Goal: Information Seeking & Learning: Find specific fact

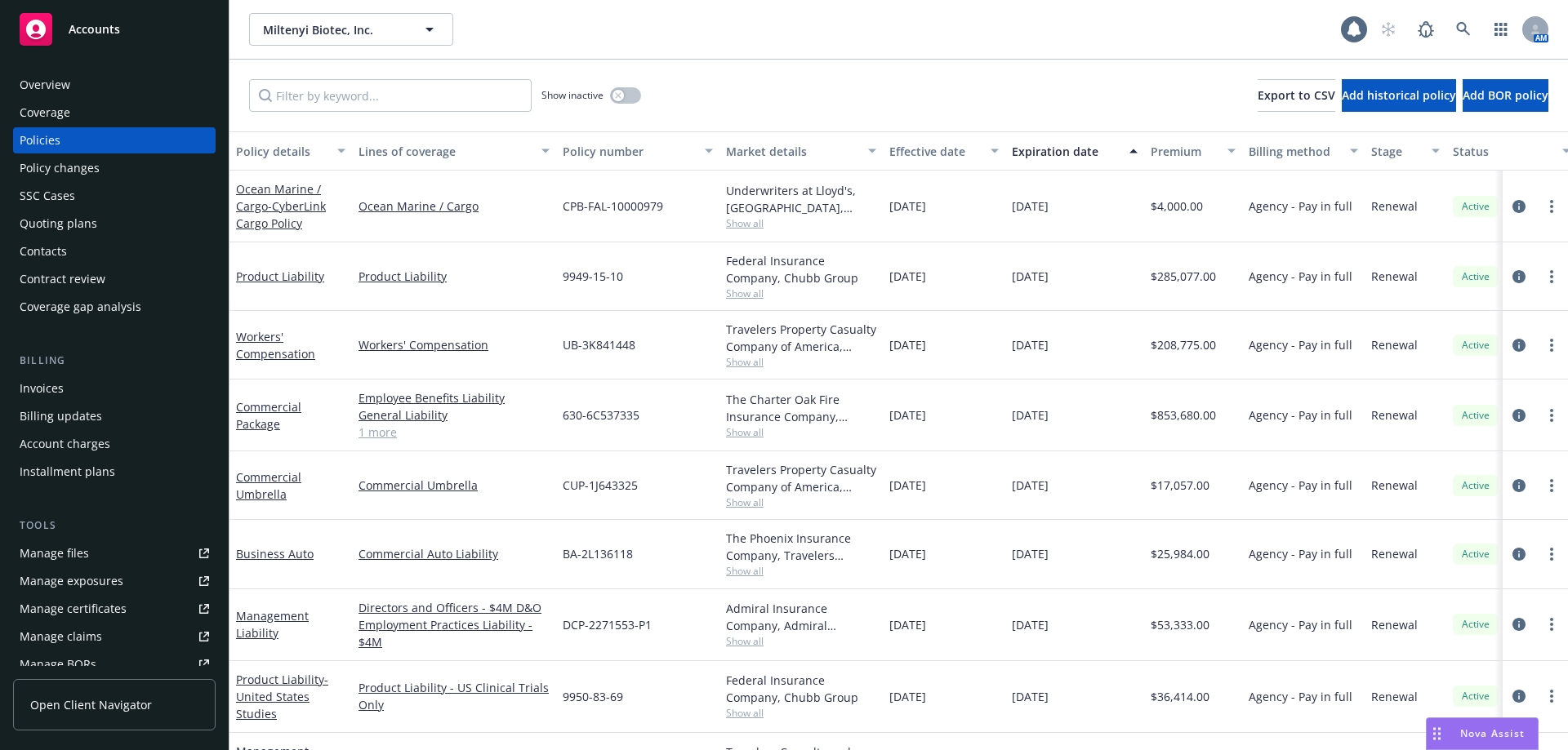
scroll to position [314, 0]
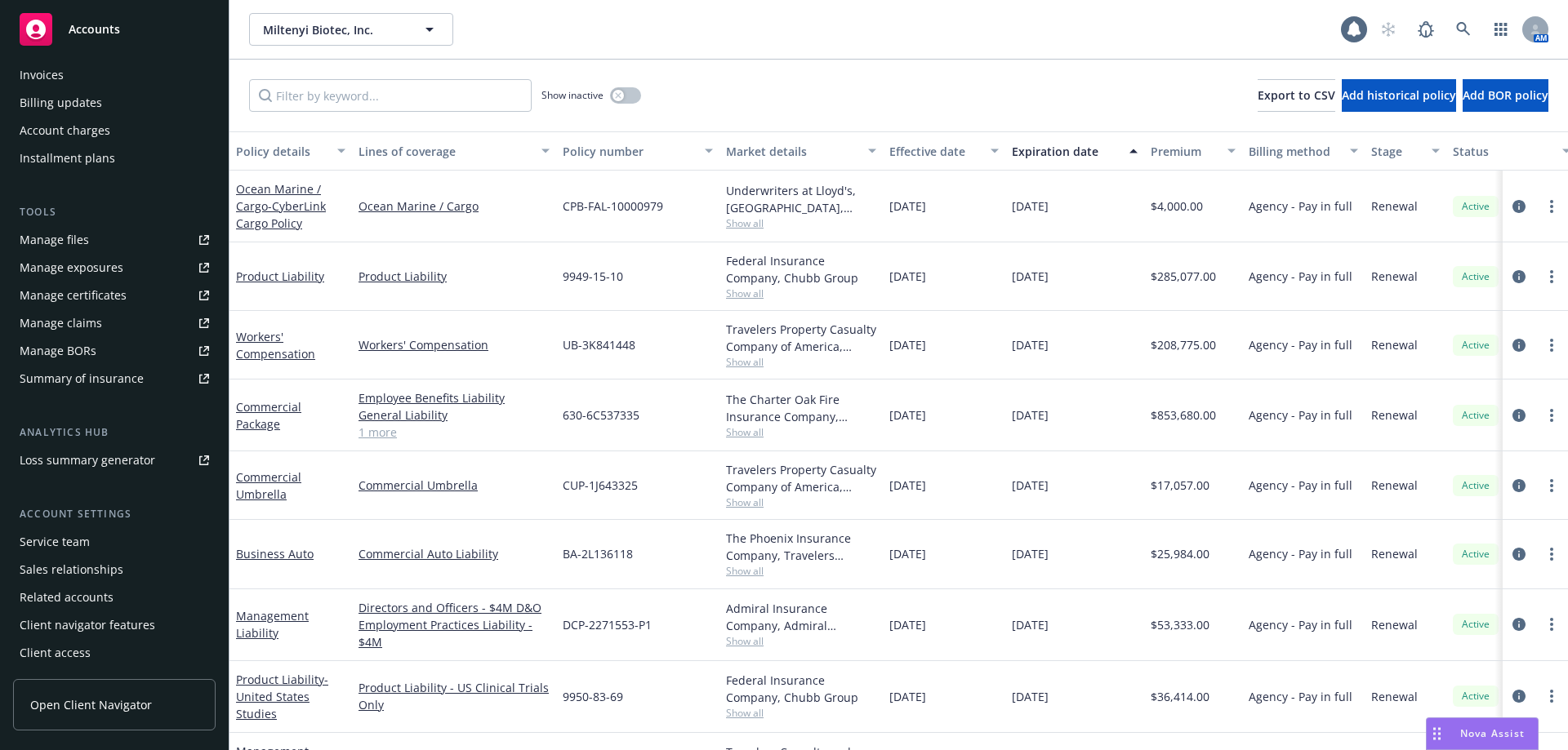
click at [1466, 733] on span "Nova Assist" at bounding box center [1492, 734] width 64 height 14
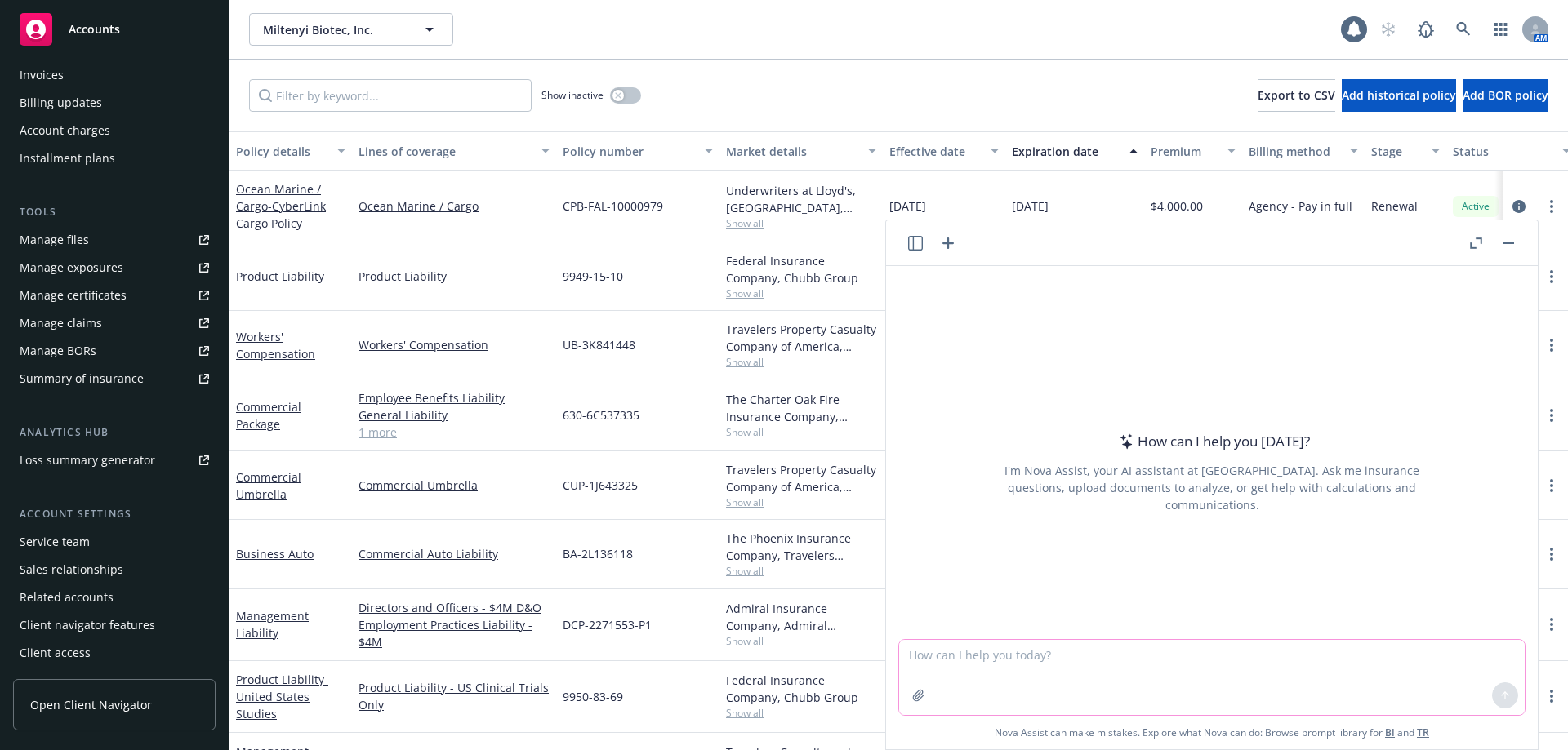
click at [933, 649] on textarea at bounding box center [1212, 678] width 626 height 75
type textarea "who typically receives additional insured status in a contract, a contract manu…"
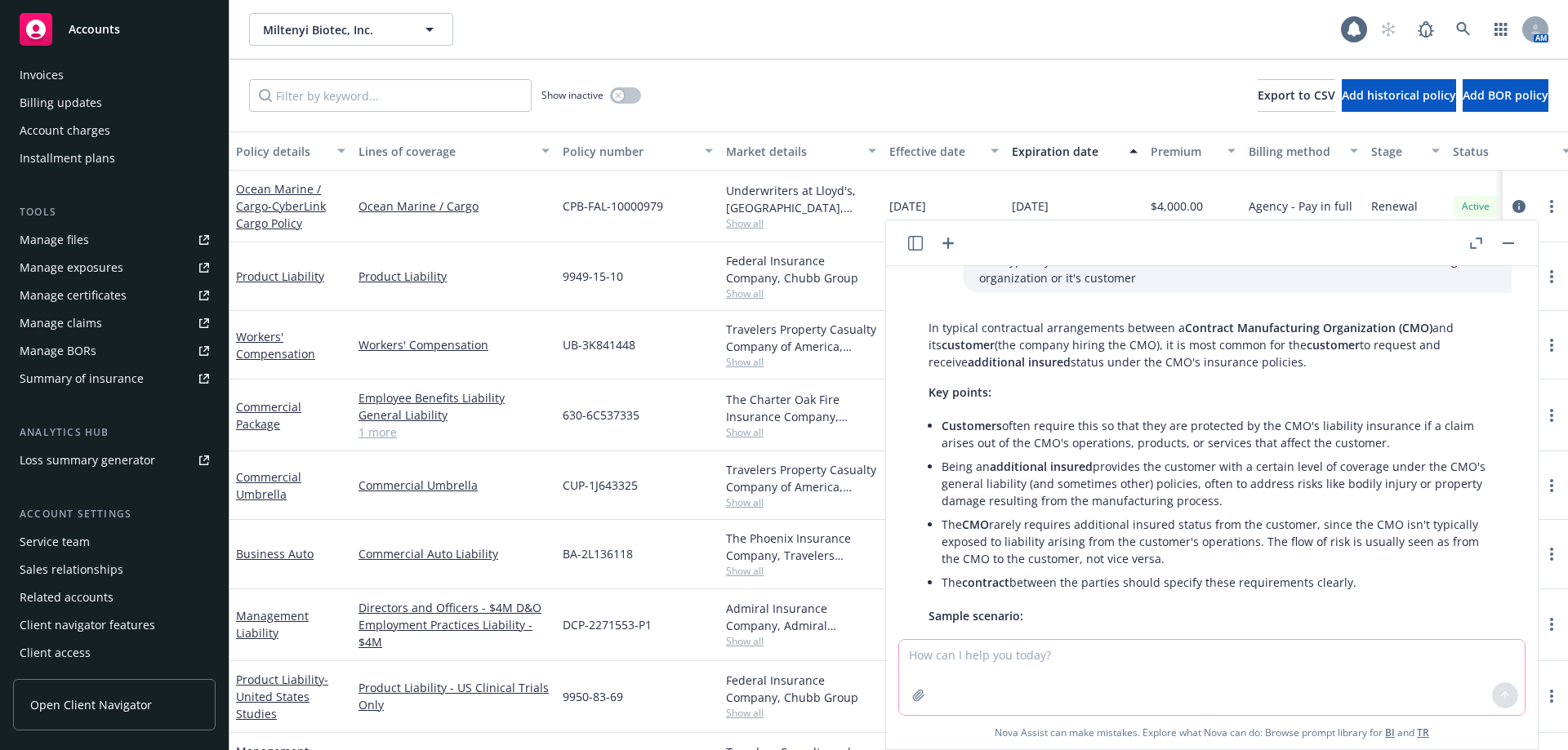
scroll to position [0, 0]
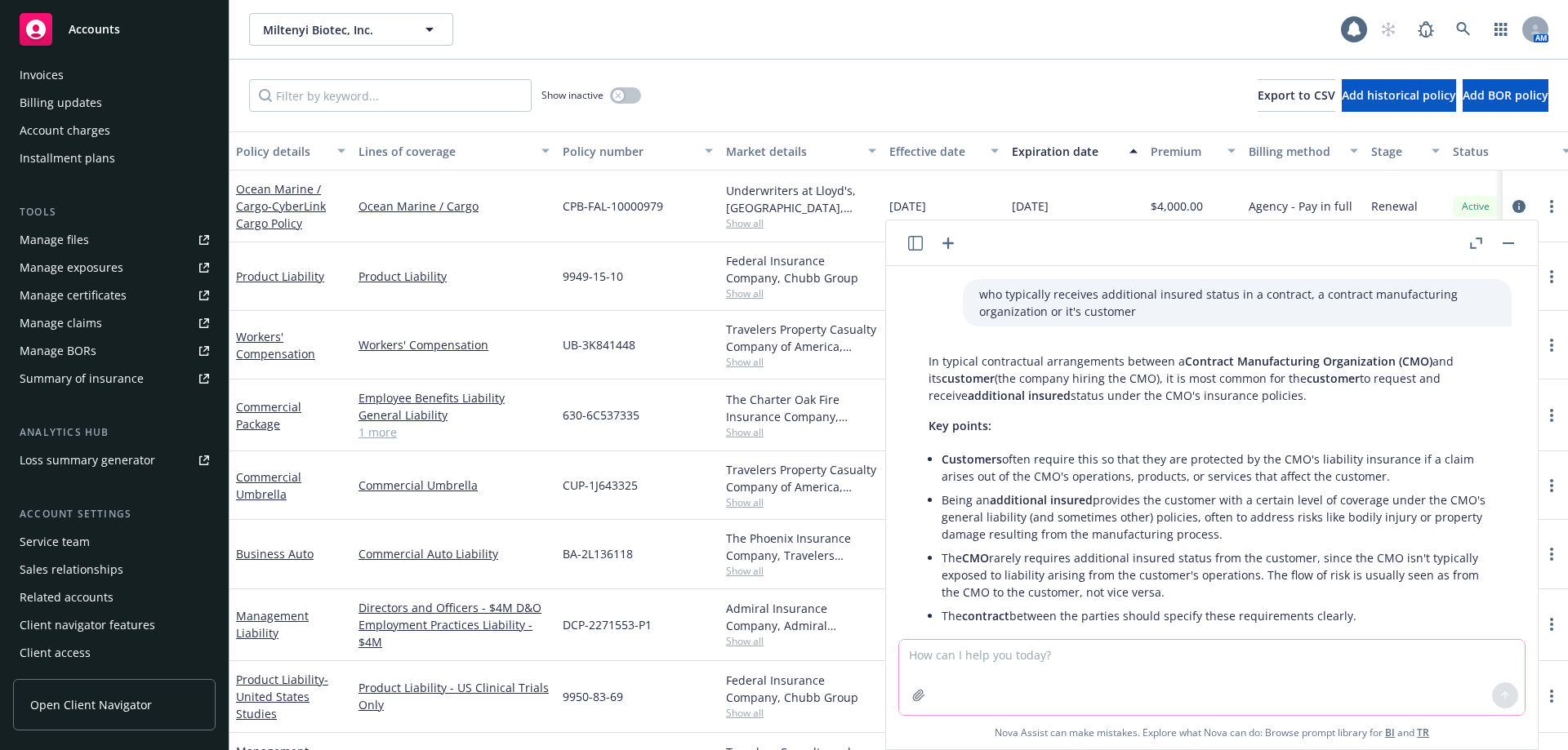
click at [984, 672] on textarea at bounding box center [1212, 678] width 626 height 75
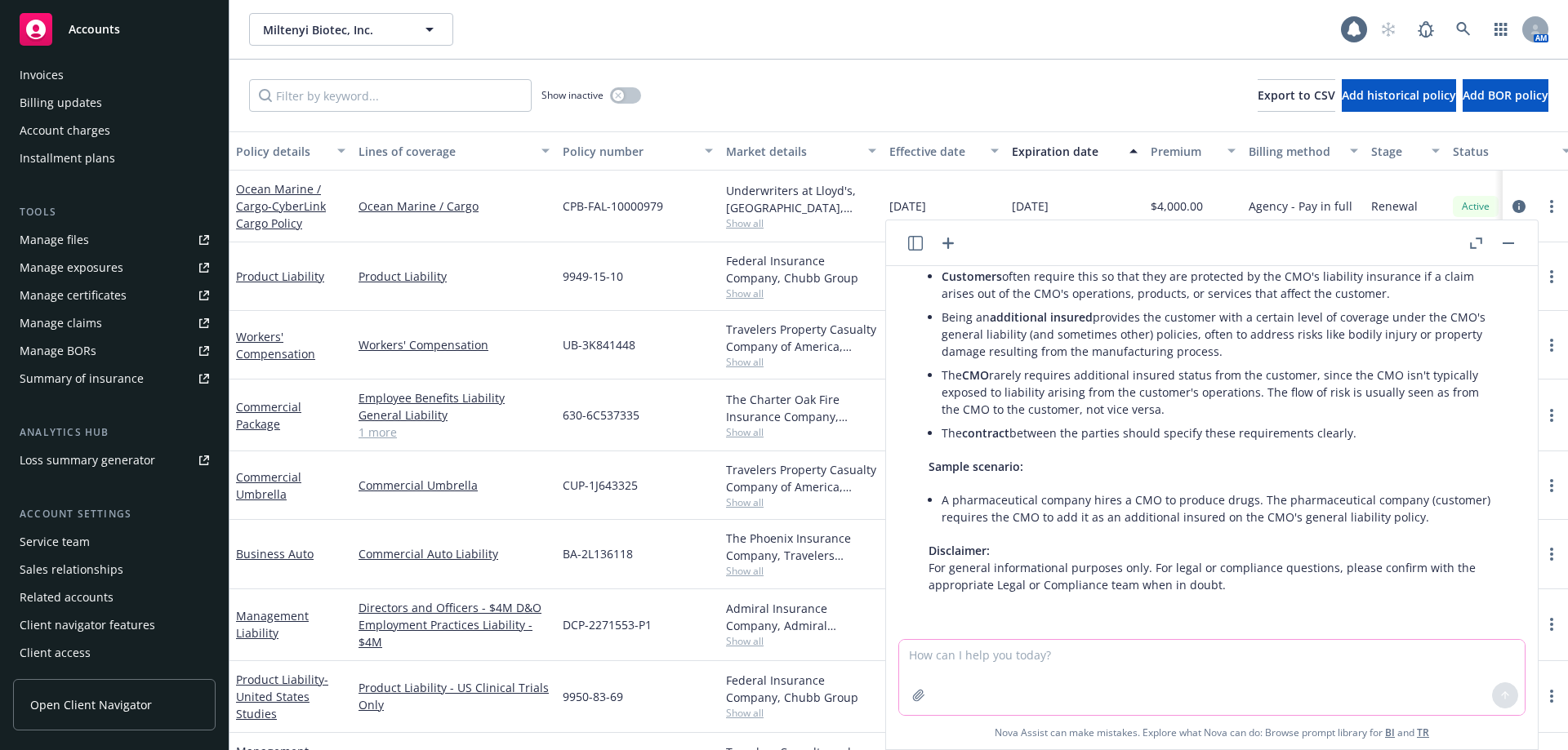
click at [987, 664] on textarea at bounding box center [1212, 678] width 626 height 75
type textarea "what is miltenyi biotec's vector product?"
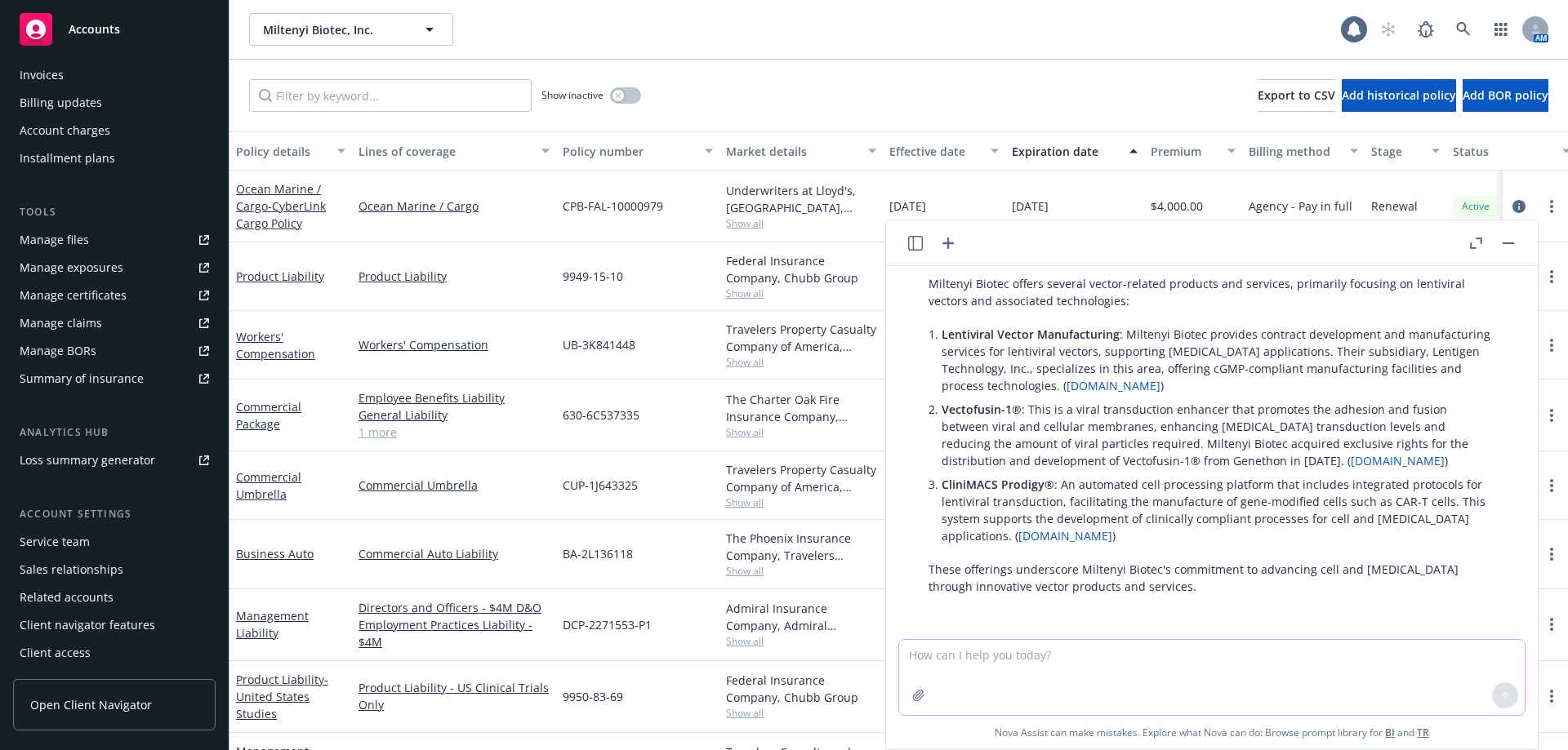
scroll to position [586, 0]
drag, startPoint x: 1173, startPoint y: 350, endPoint x: 1086, endPoint y: 353, distance: 87.1
click at [1086, 353] on p "Lentiviral Vector Manufacturing : Miltenyi Biotec provides contract development…" at bounding box center [1218, 358] width 553 height 69
copy p "lentiviral vectors"
click at [1017, 665] on textarea at bounding box center [1212, 678] width 626 height 75
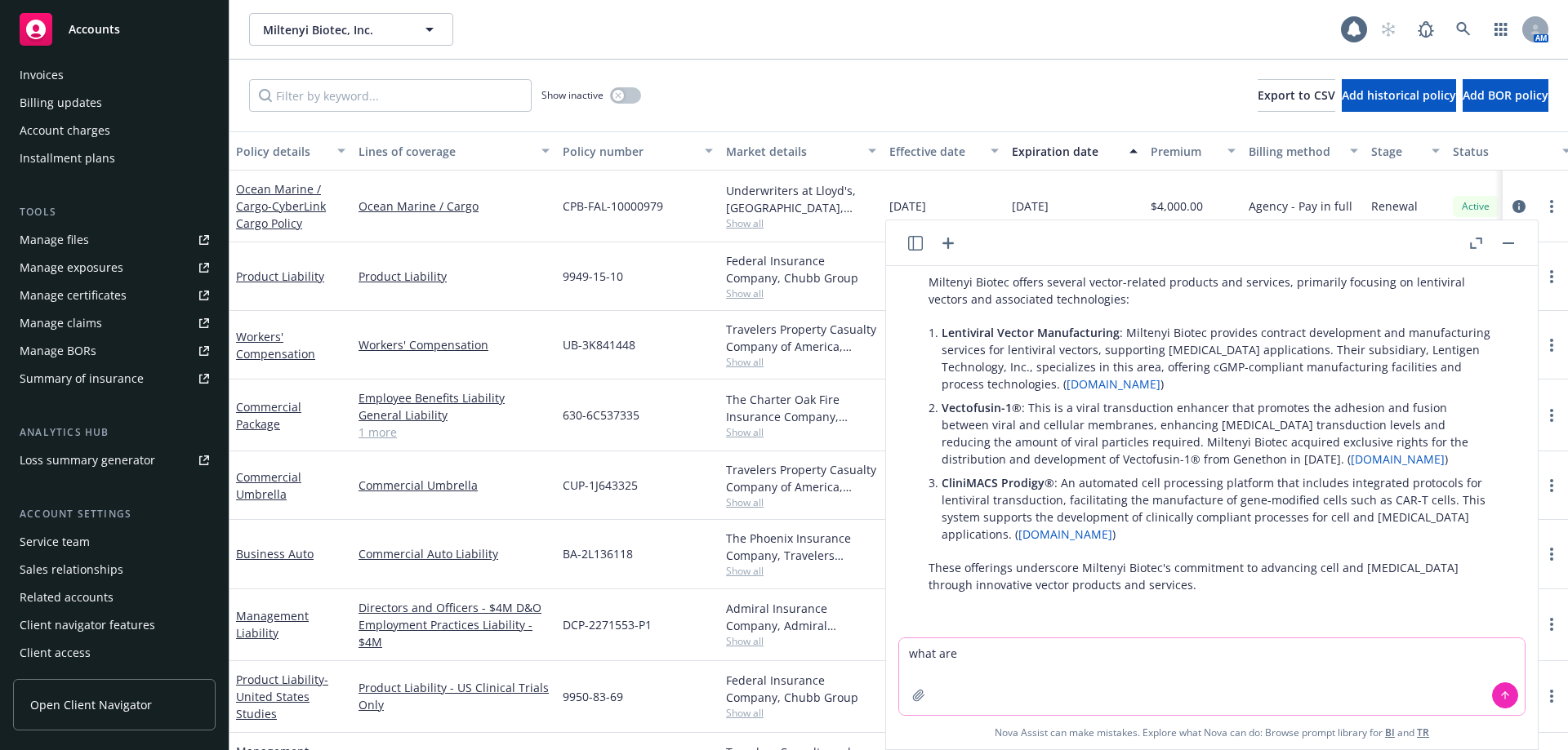
paste textarea "lentiviral vectors"
type textarea "what are lentiviral vectors"
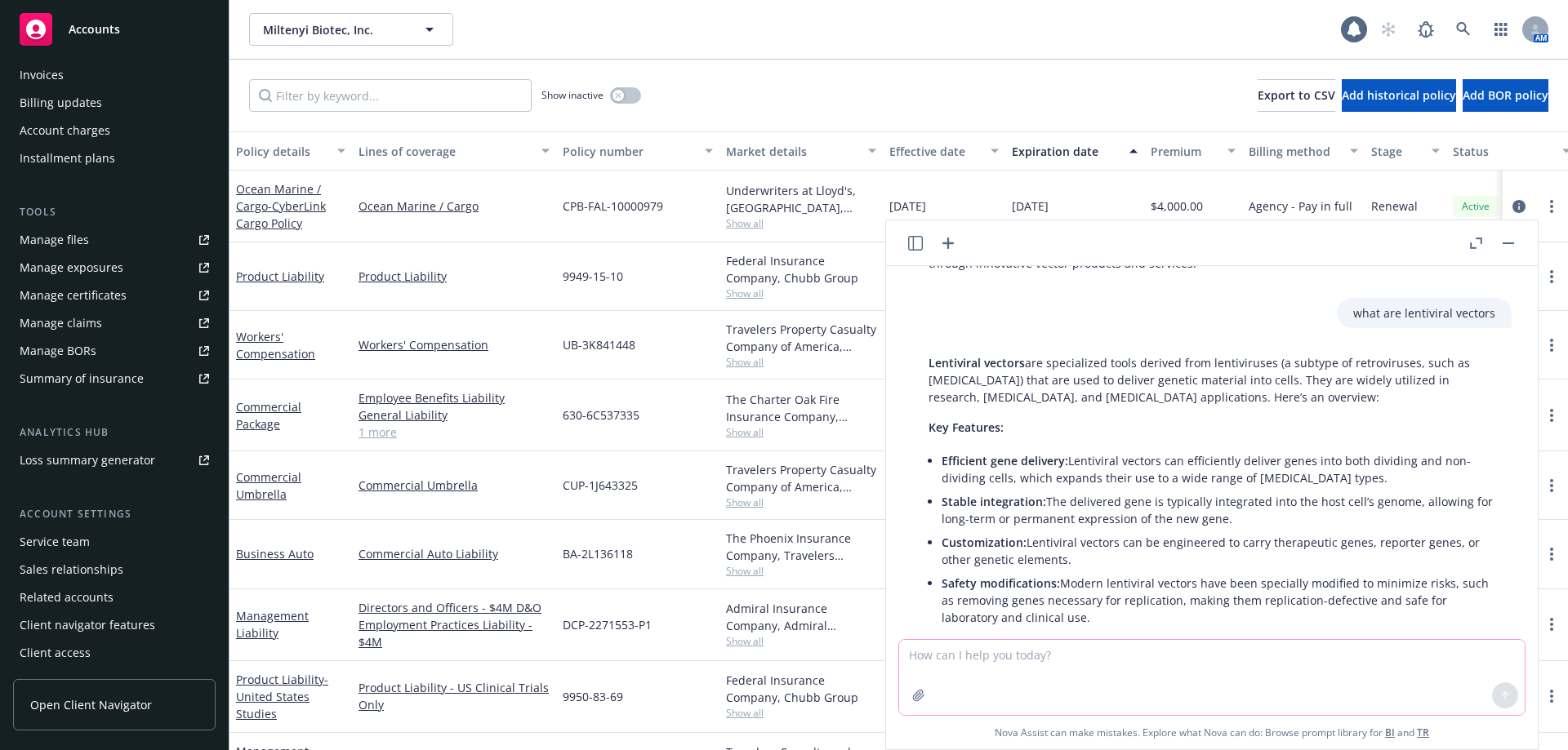
scroll to position [866, 0]
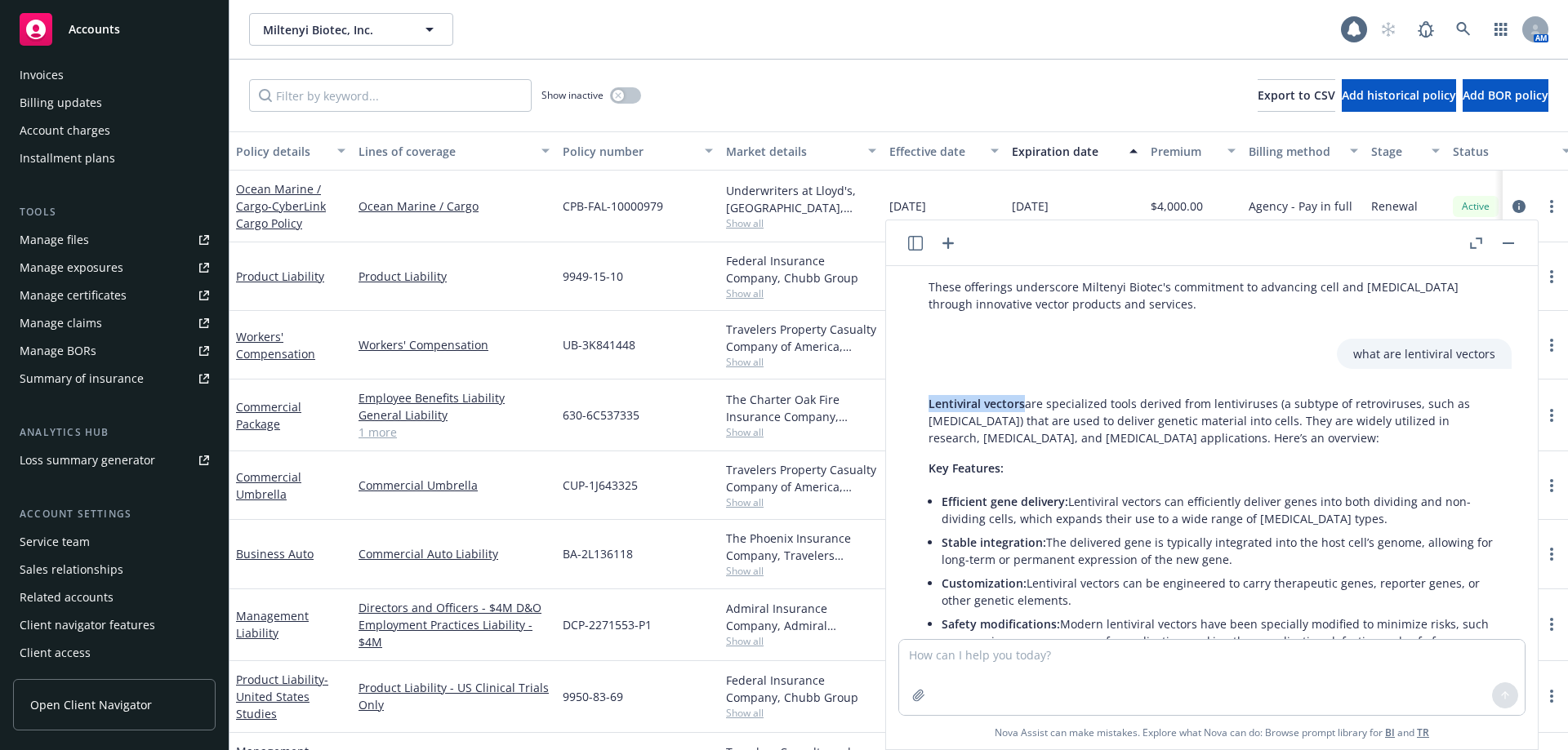
drag, startPoint x: 1022, startPoint y: 403, endPoint x: 925, endPoint y: 404, distance: 97.0
click at [925, 404] on div "Lentiviral vectors are specialized tools derived from lentiviruses (a subtype o…" at bounding box center [1211, 732] width 599 height 687
copy span "Lentiviral vectors"
click at [1459, 29] on icon at bounding box center [1463, 29] width 14 height 14
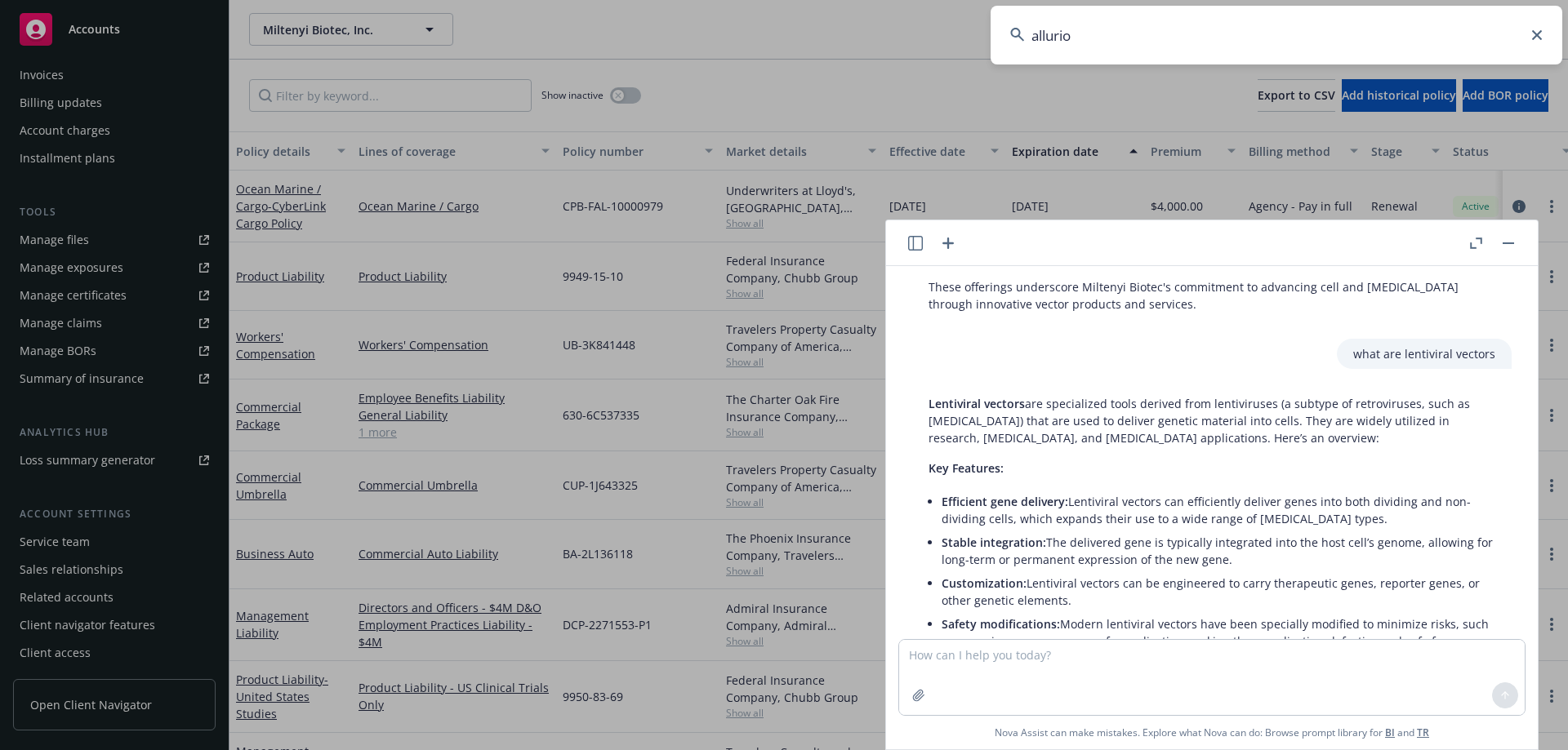
type input "allurion"
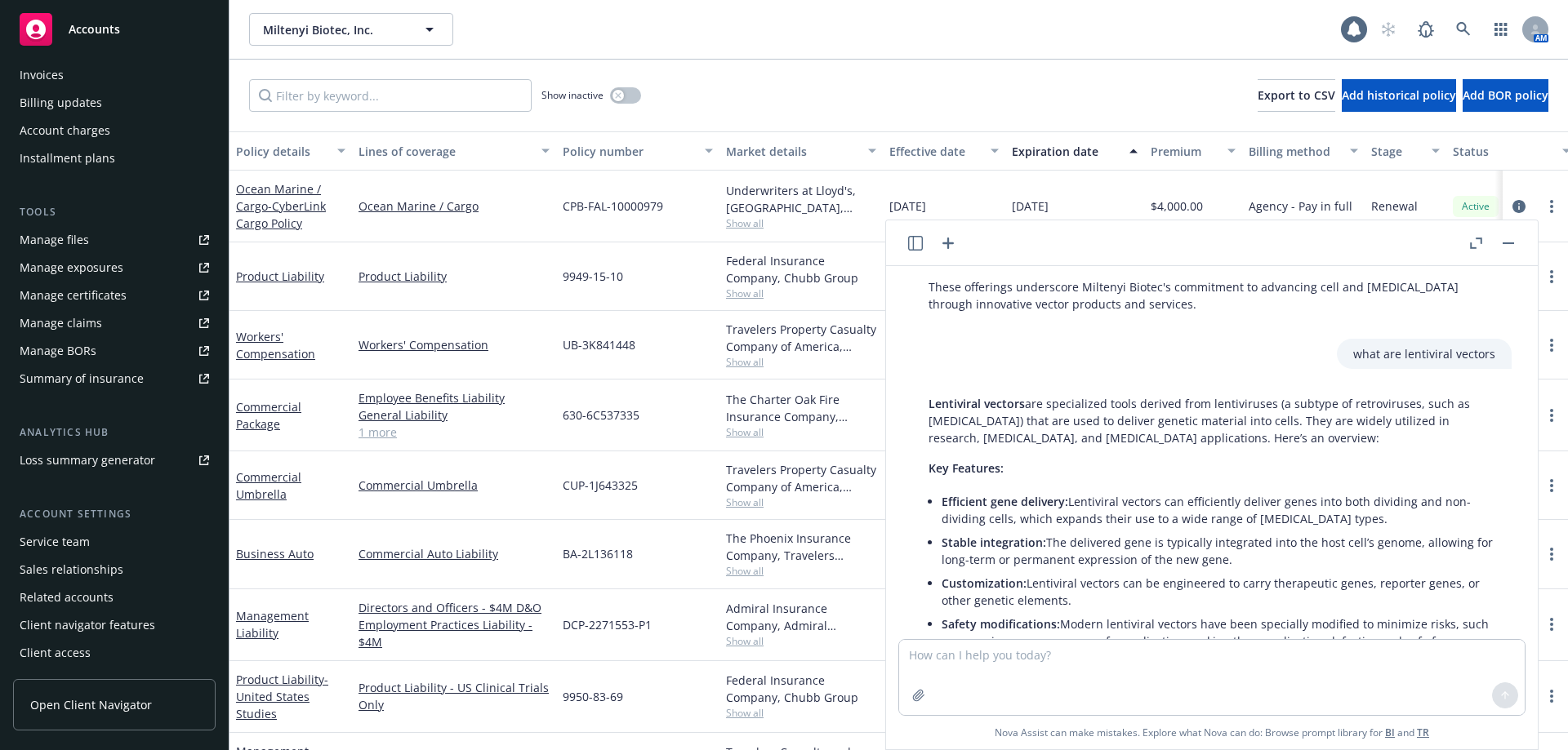
click at [1473, 246] on icon "button" at bounding box center [1476, 243] width 13 height 12
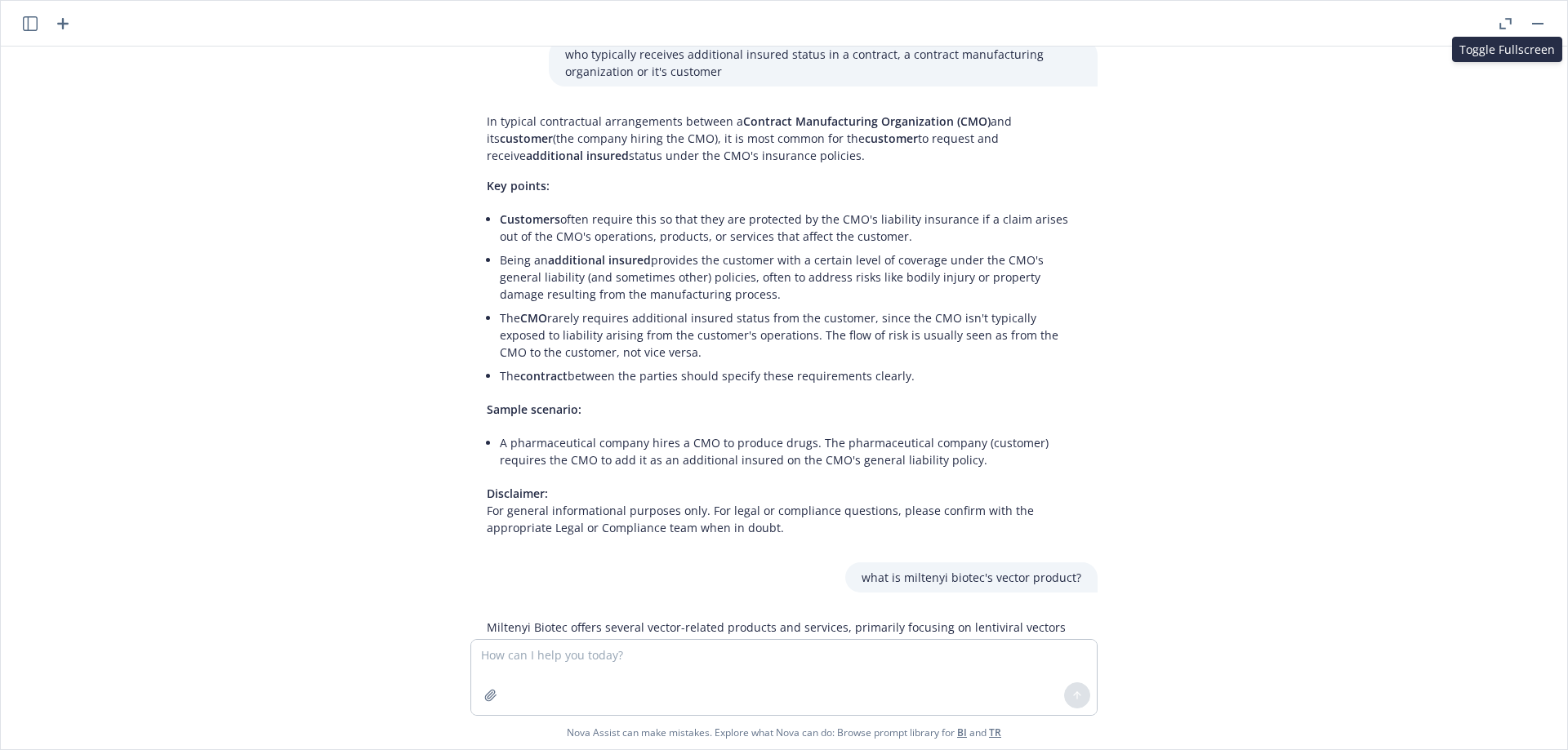
scroll to position [0, 0]
